Goal: Find specific page/section: Find specific page/section

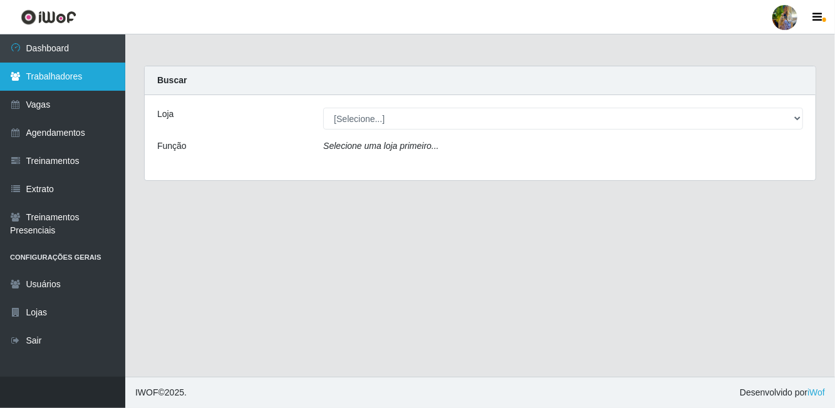
click at [88, 81] on link "Trabalhadores" at bounding box center [62, 77] width 125 height 28
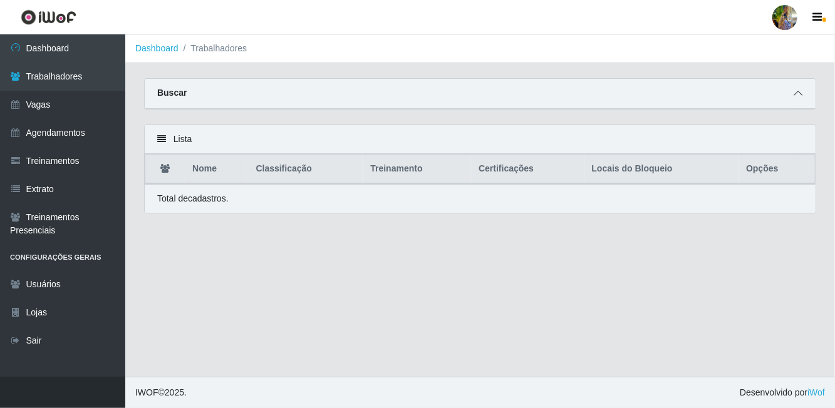
click at [792, 98] on span at bounding box center [797, 93] width 15 height 14
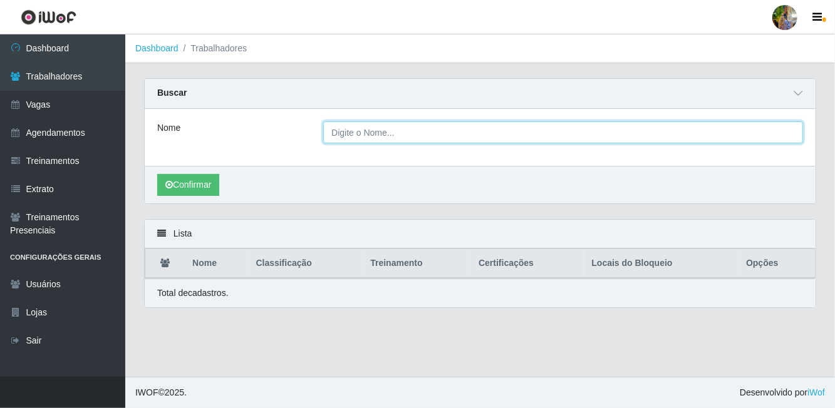
click at [539, 128] on input "Nome" at bounding box center [563, 132] width 480 height 22
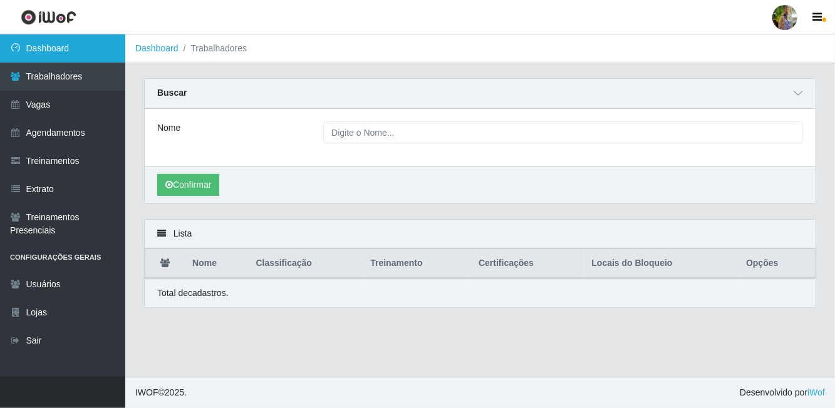
click at [98, 59] on link "Dashboard" at bounding box center [62, 48] width 125 height 28
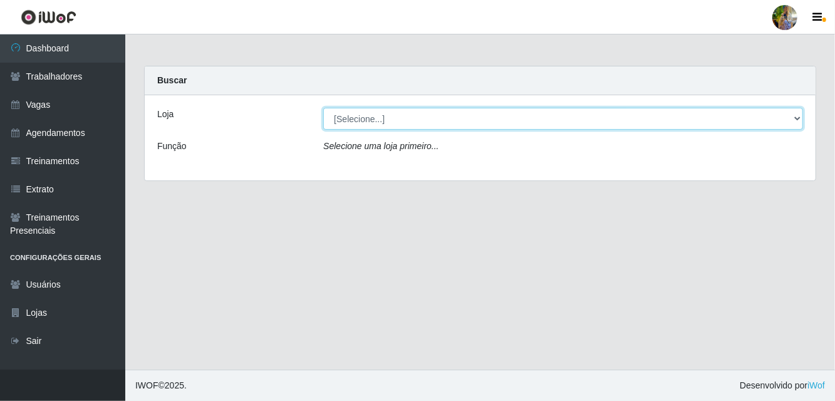
click at [415, 126] on select "[Selecione...] Atacado Vem - [GEOGRAPHIC_DATA] 30 Laranjeiras Velha Atacado Vem…" at bounding box center [563, 119] width 480 height 22
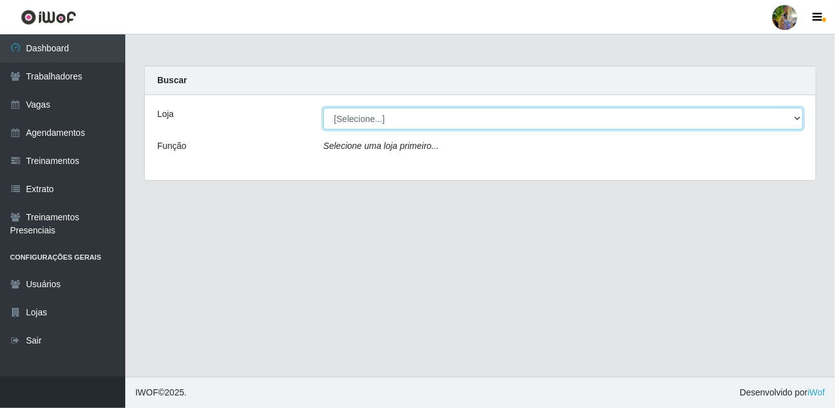
select select "470"
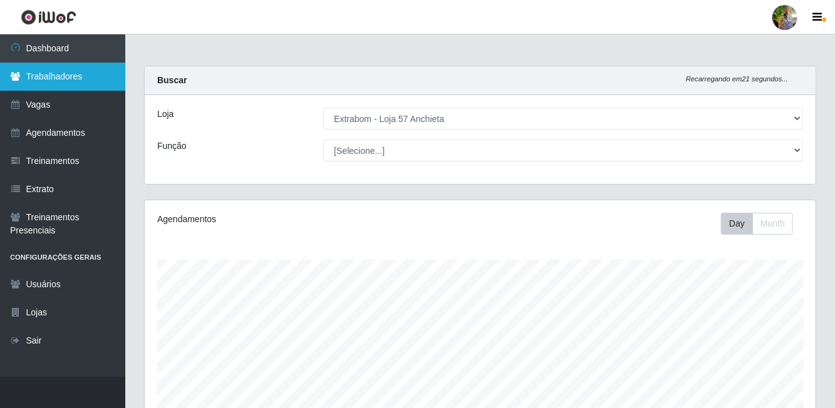
click at [72, 75] on link "Trabalhadores" at bounding box center [62, 77] width 125 height 28
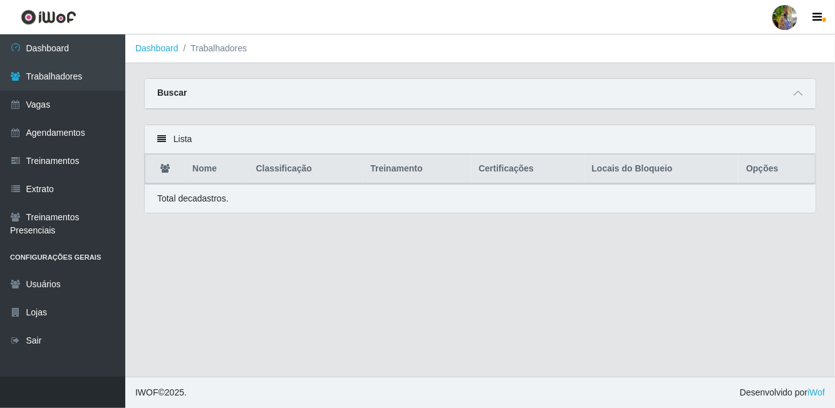
click at [490, 95] on div "Buscar" at bounding box center [480, 94] width 671 height 30
click at [793, 94] on span at bounding box center [797, 93] width 15 height 14
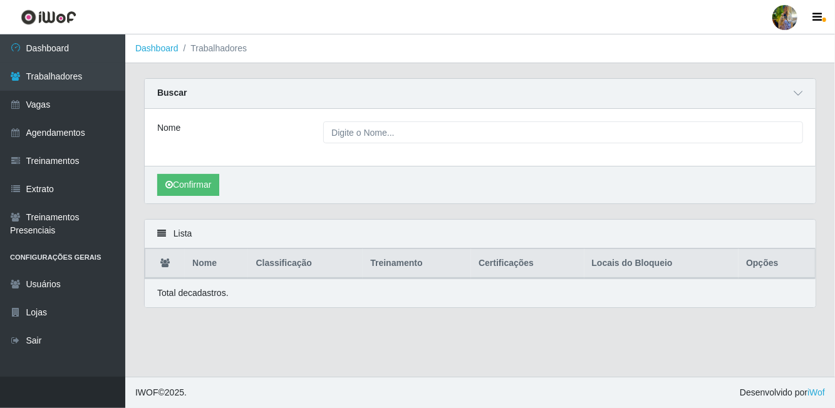
click at [513, 156] on div "Nome" at bounding box center [480, 137] width 671 height 57
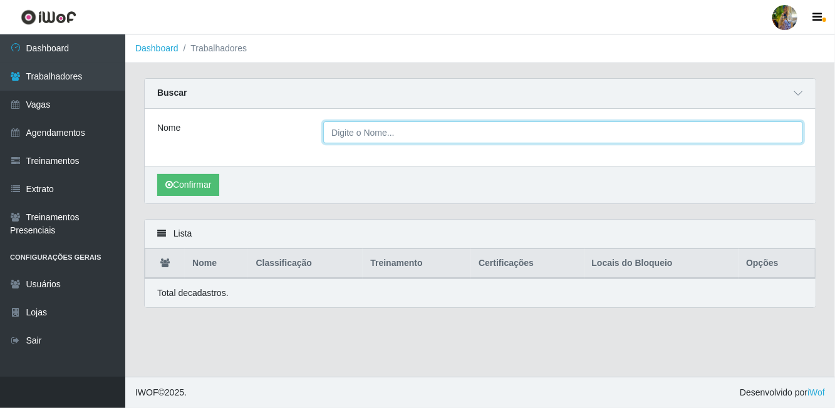
click at [482, 134] on input "Nome" at bounding box center [563, 132] width 480 height 22
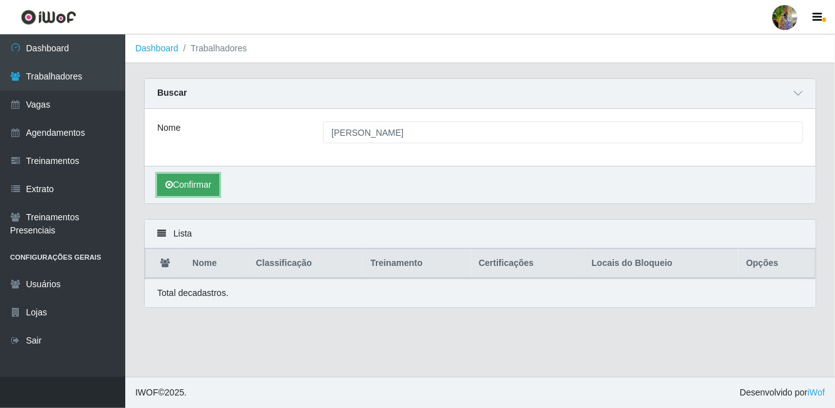
click at [219, 189] on button "Confirmar" at bounding box center [188, 185] width 62 height 22
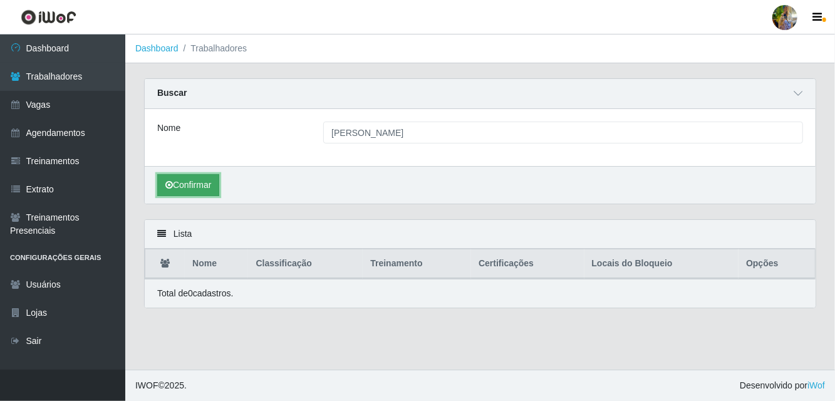
click at [207, 175] on button "Confirmar" at bounding box center [188, 185] width 62 height 22
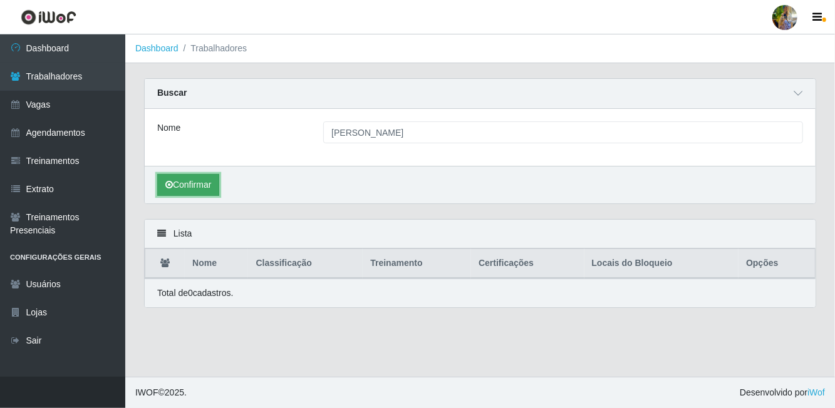
click at [195, 193] on button "Confirmar" at bounding box center [188, 185] width 62 height 22
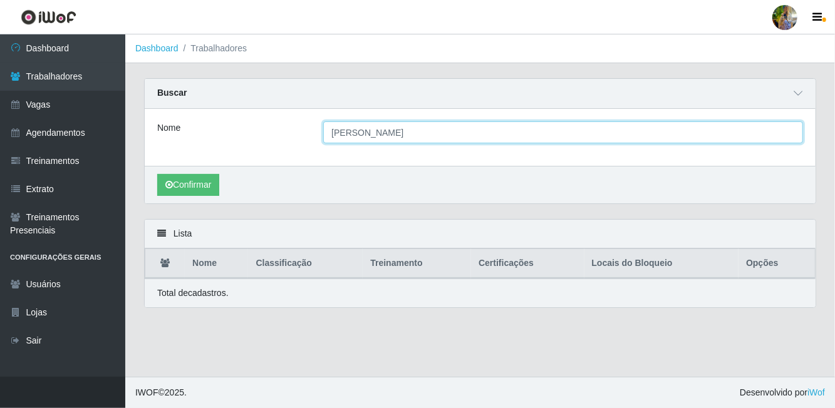
click at [451, 140] on input "[PERSON_NAME]" at bounding box center [563, 132] width 480 height 22
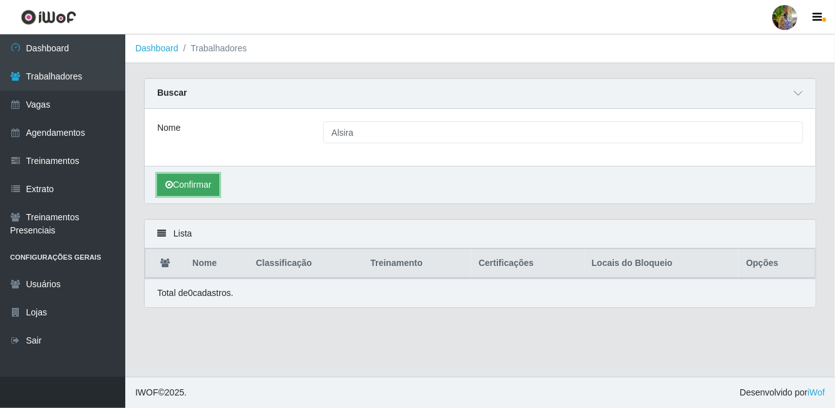
click at [189, 187] on button "Confirmar" at bounding box center [188, 185] width 62 height 22
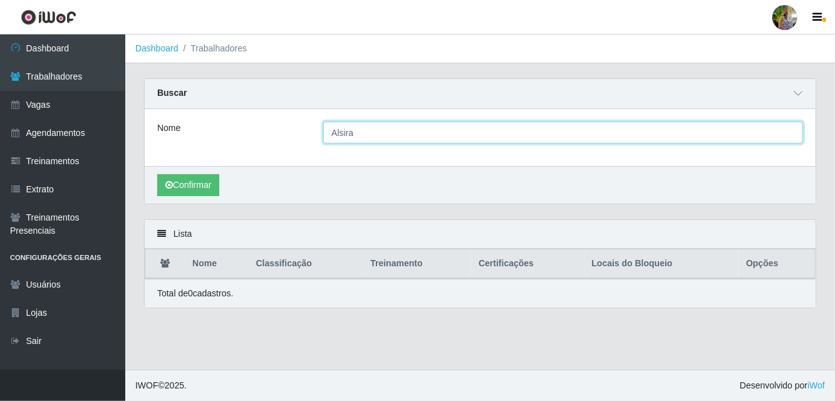
click at [425, 142] on input "Alsira" at bounding box center [563, 132] width 480 height 22
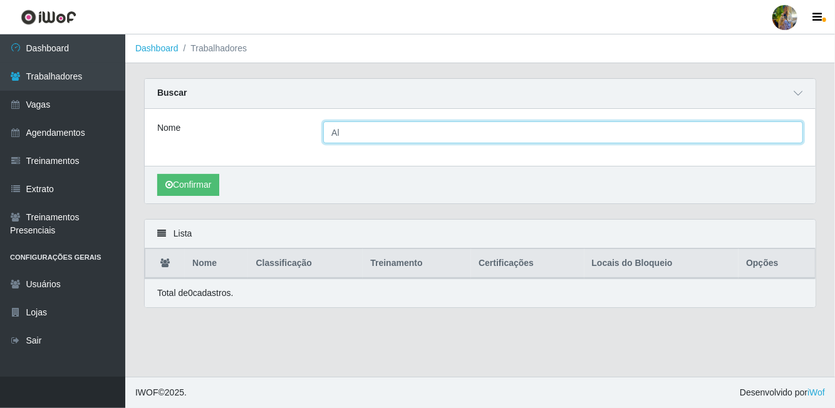
type input "A"
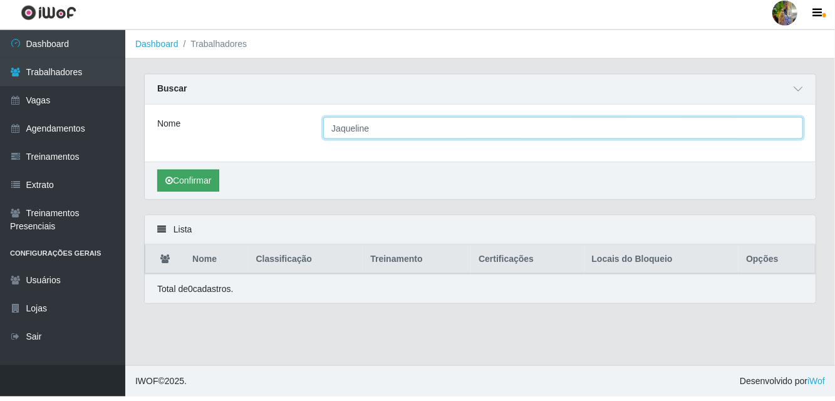
type input "Jaqueline"
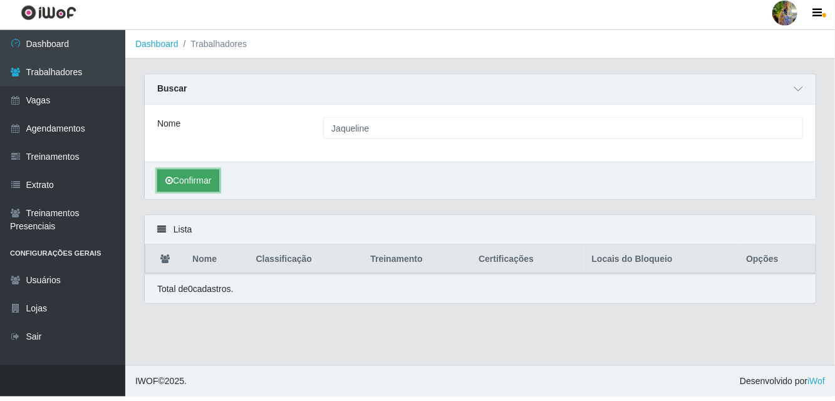
click at [190, 184] on button "Confirmar" at bounding box center [188, 185] width 62 height 22
